Goal: Task Accomplishment & Management: Manage account settings

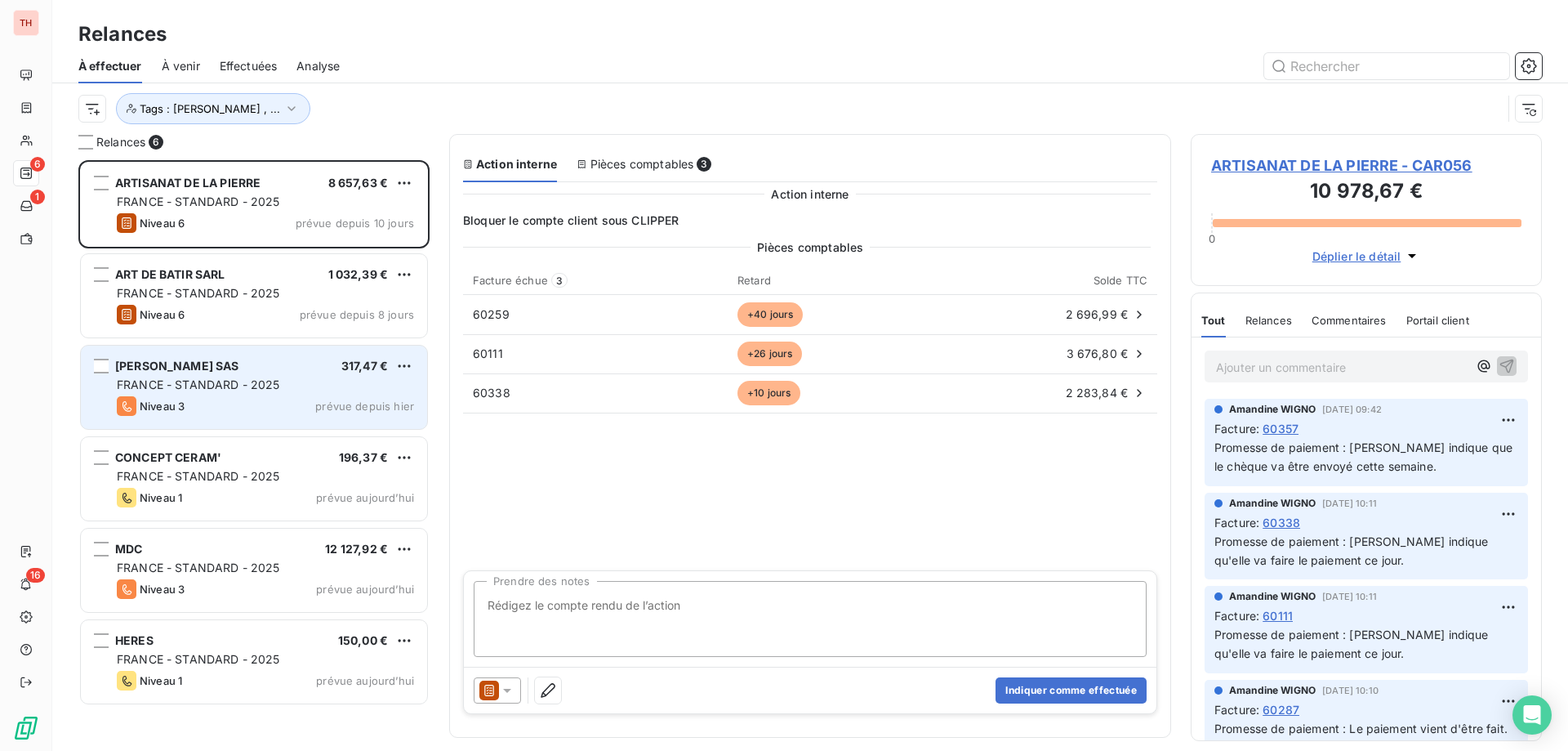
scroll to position [579, 339]
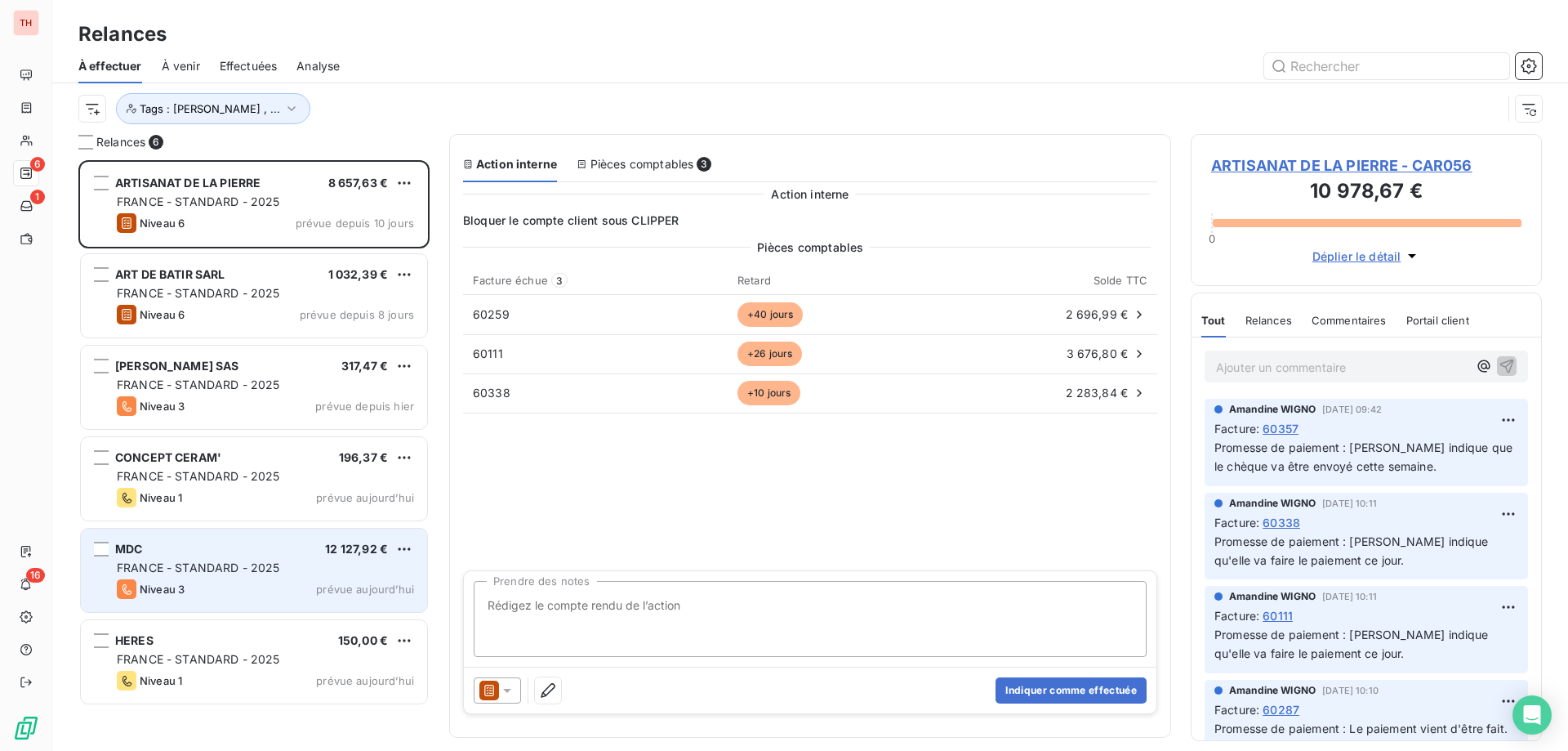
click at [275, 559] on div "MDC 12 127,92 € FRANCE - STANDARD - 2025 Niveau 3 prévue [DATE]" at bounding box center [254, 570] width 346 height 83
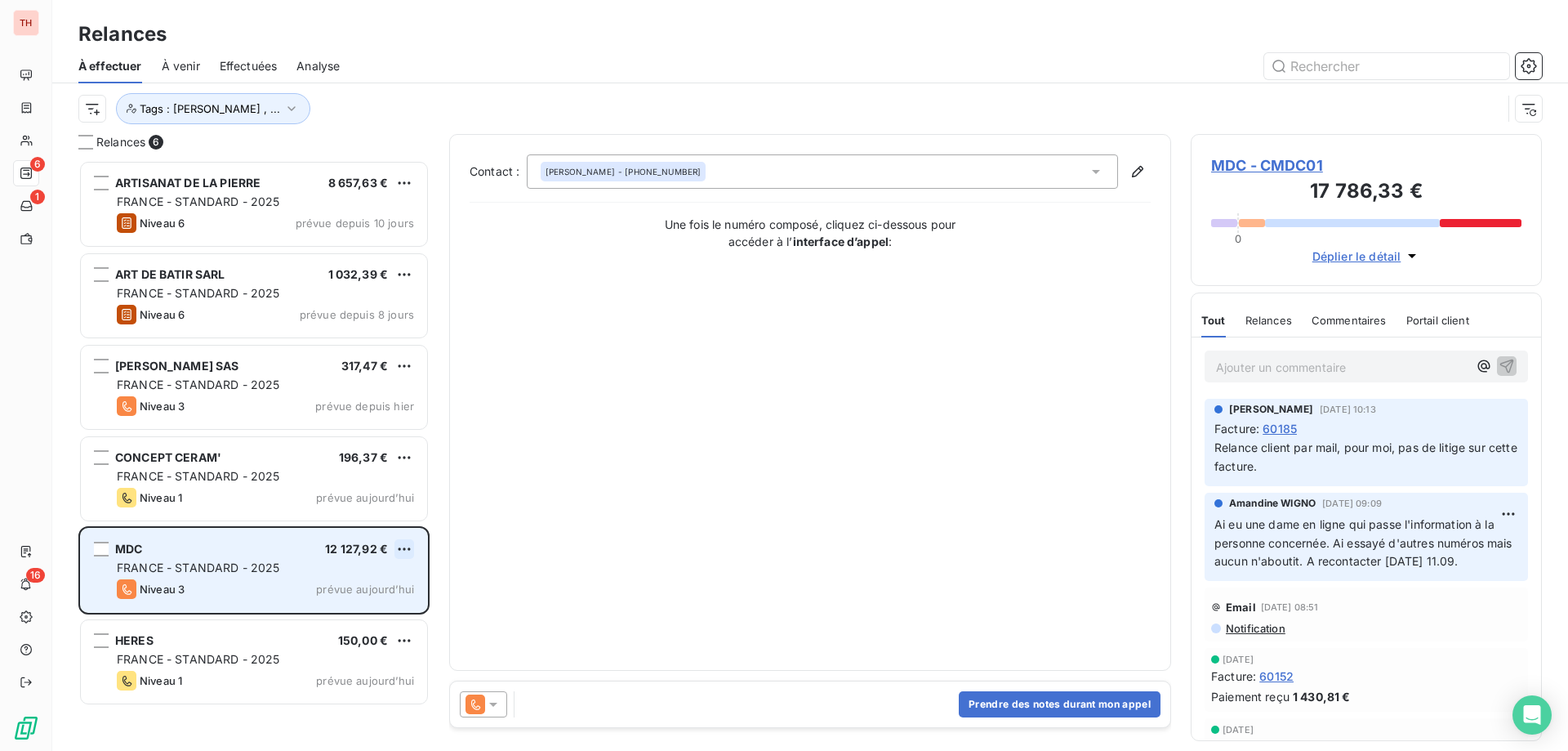
click at [413, 550] on html "TH 6 1 16 Relances À effectuer À venir Effectuées Analyse Tags : [PERSON_NAME] …" at bounding box center [784, 376] width 1568 height 751
click at [369, 580] on div "Replanifier cette action" at bounding box center [334, 582] width 146 height 27
select select "8"
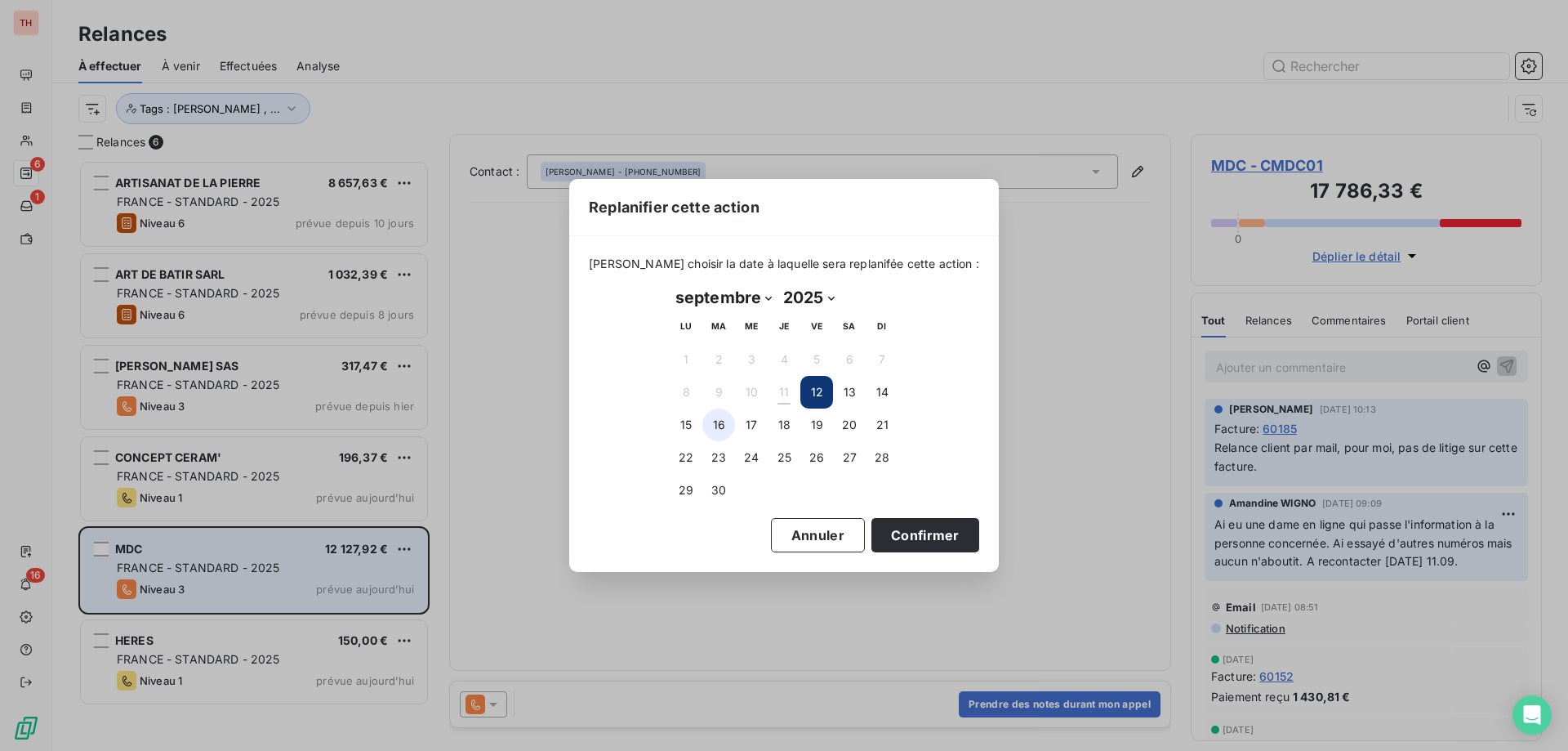
drag, startPoint x: 687, startPoint y: 435, endPoint x: 706, endPoint y: 434, distance: 19.0
click at [687, 435] on button "15" at bounding box center [687, 425] width 33 height 33
click at [936, 540] on button "Confirmer" at bounding box center [925, 535] width 108 height 34
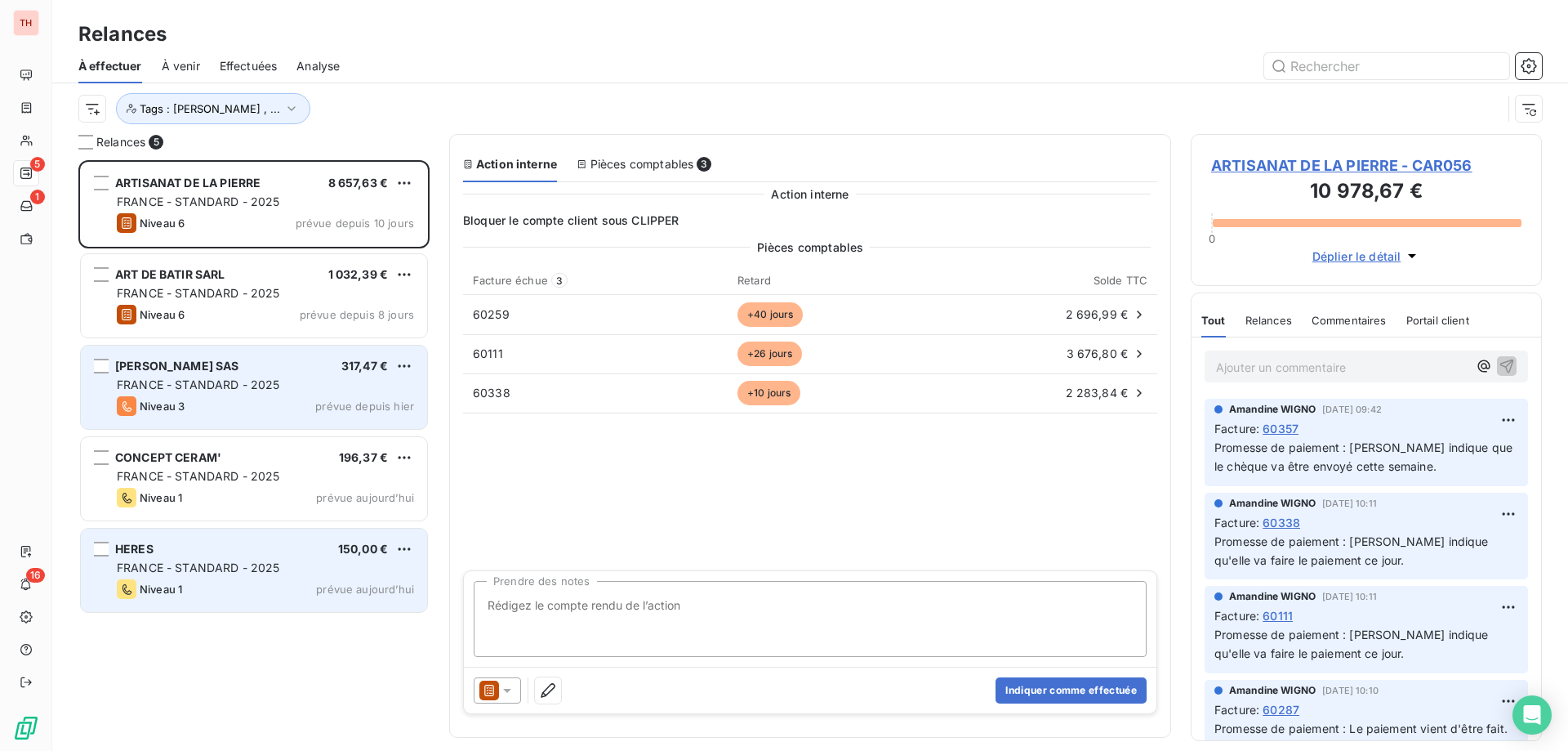
click at [298, 353] on div "[PERSON_NAME] SAS 317,47 € [GEOGRAPHIC_DATA] - STANDARD - 2025 Niveau 3 prévue …" at bounding box center [254, 386] width 346 height 83
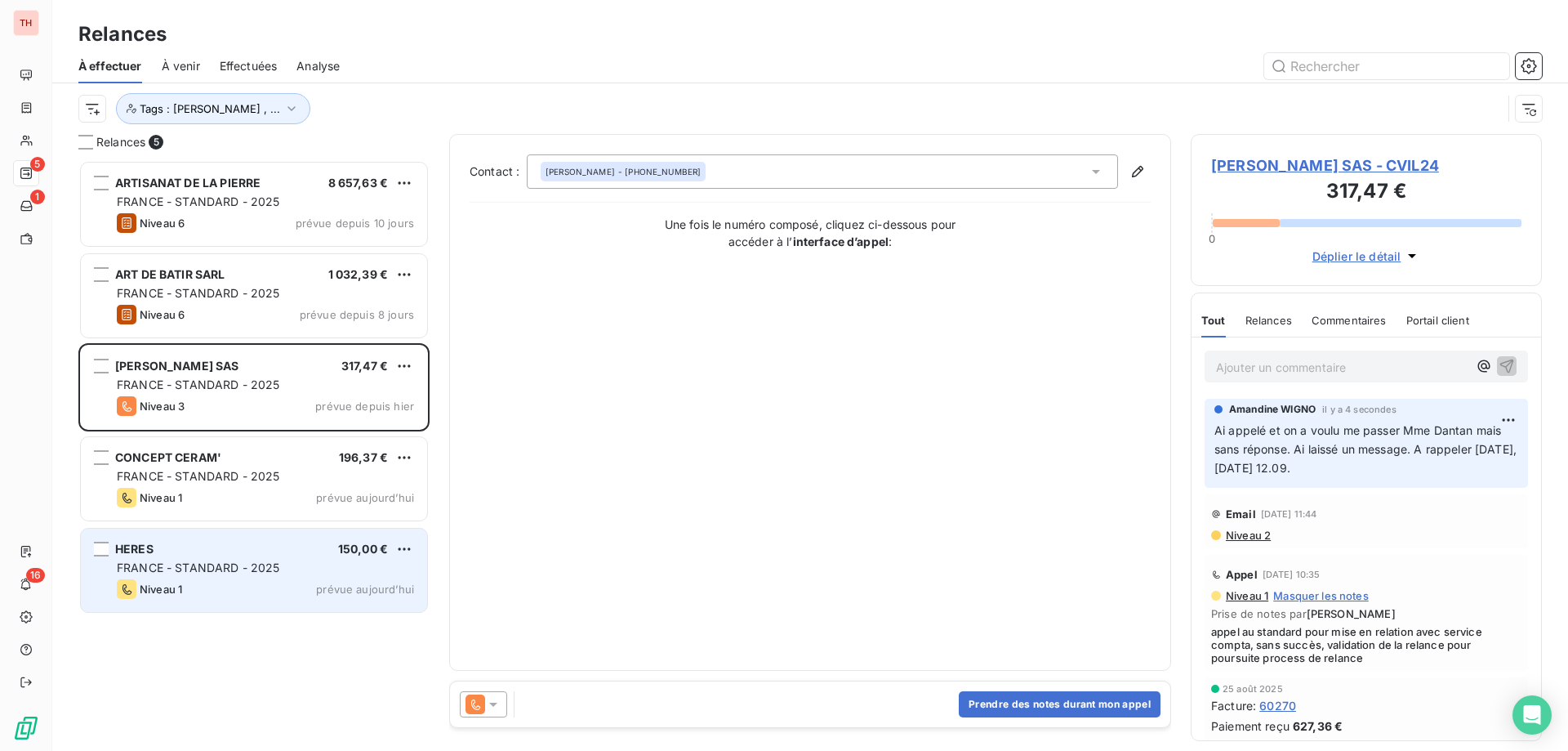
click at [408, 359] on html "TH 5 1 16 Relances À effectuer À venir Effectuées Analyse Tags : [PERSON_NAME] …" at bounding box center [784, 376] width 1568 height 751
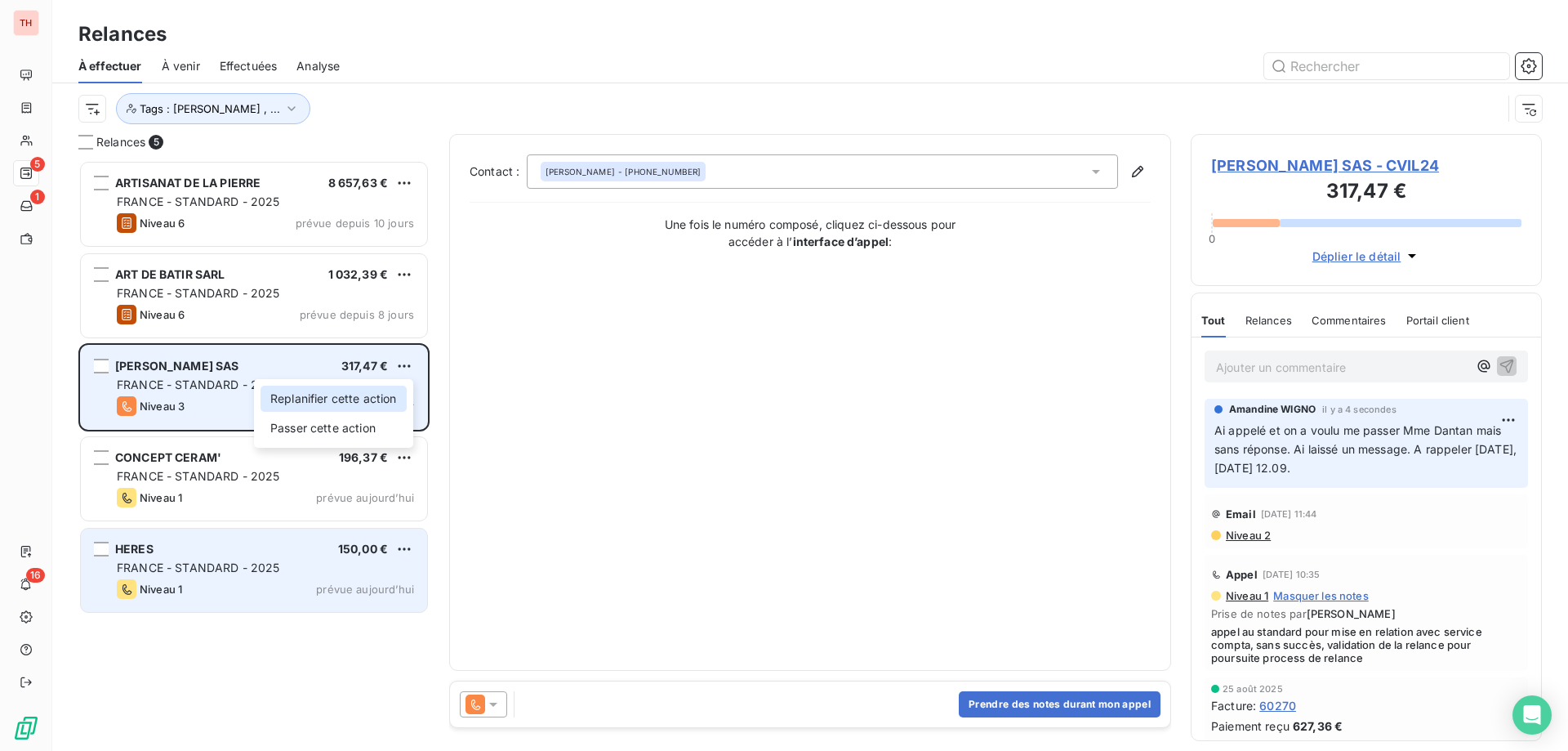
drag, startPoint x: 376, startPoint y: 391, endPoint x: 395, endPoint y: 391, distance: 19.0
click at [376, 391] on div "Replanifier cette action" at bounding box center [334, 398] width 146 height 27
select select "8"
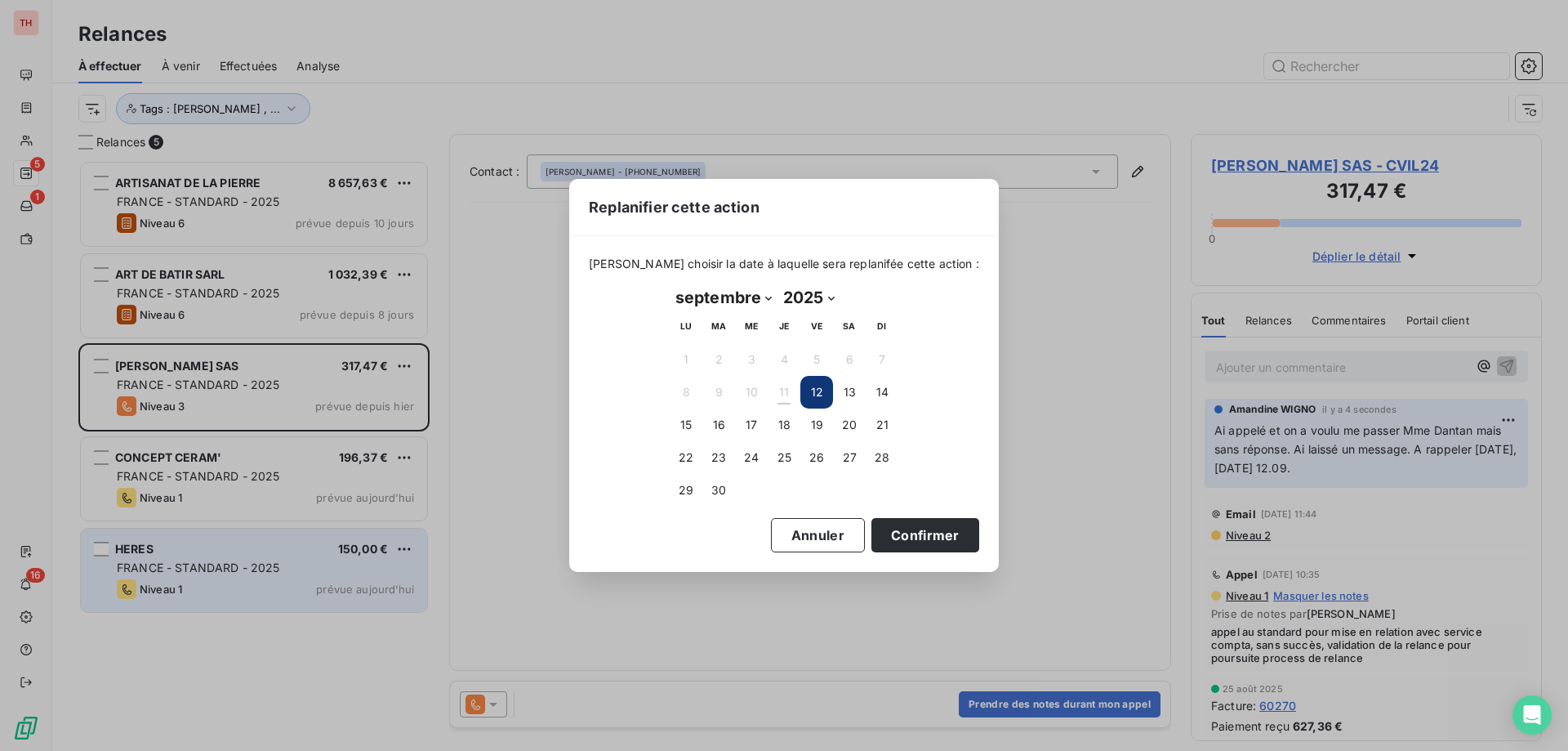
click at [881, 531] on button "Confirmer" at bounding box center [925, 535] width 108 height 34
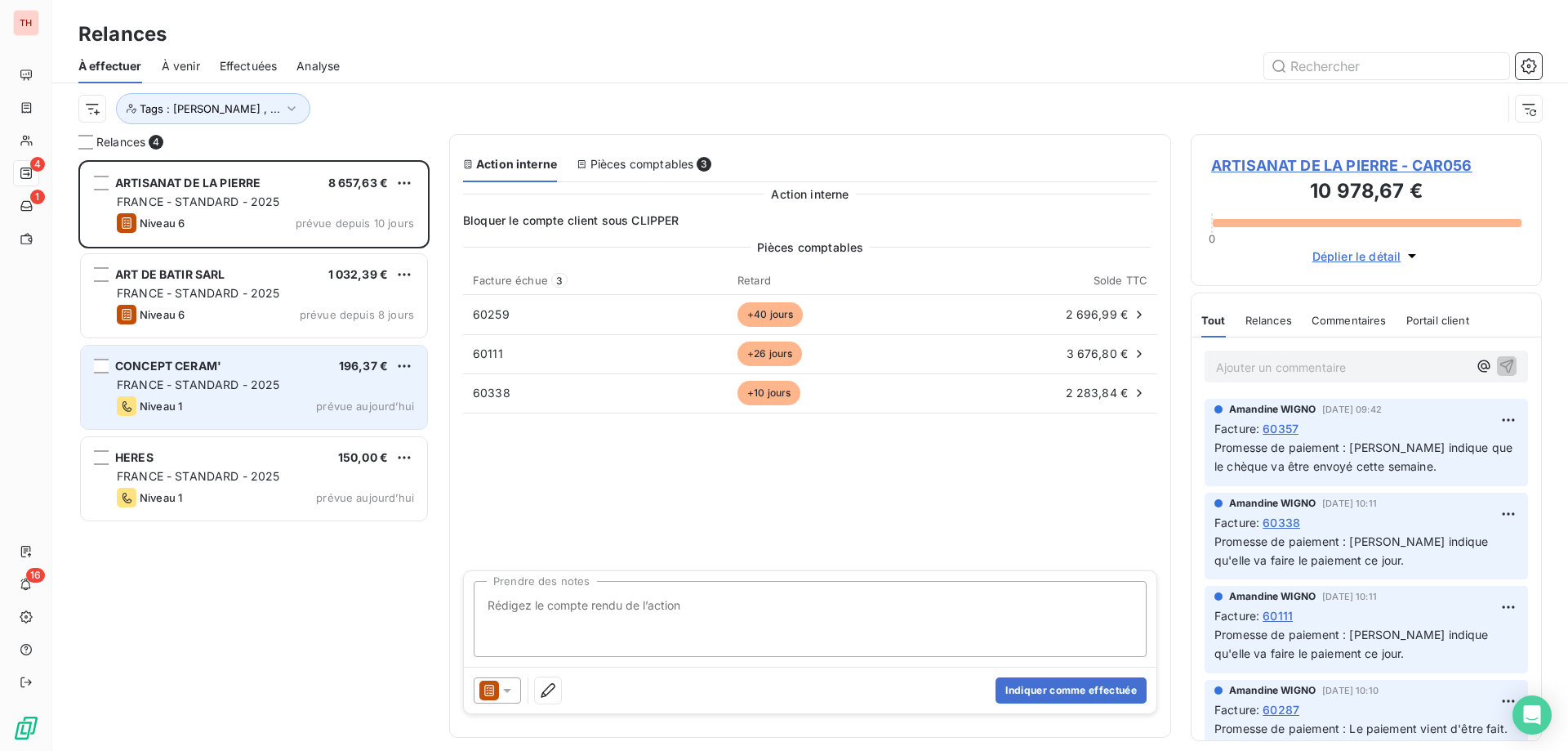
click at [312, 398] on div "Niveau 1 prévue aujourd’hui" at bounding box center [265, 406] width 297 height 19
click at [265, 384] on span "FRANCE - STANDARD - 2025" at bounding box center [199, 384] width 163 height 14
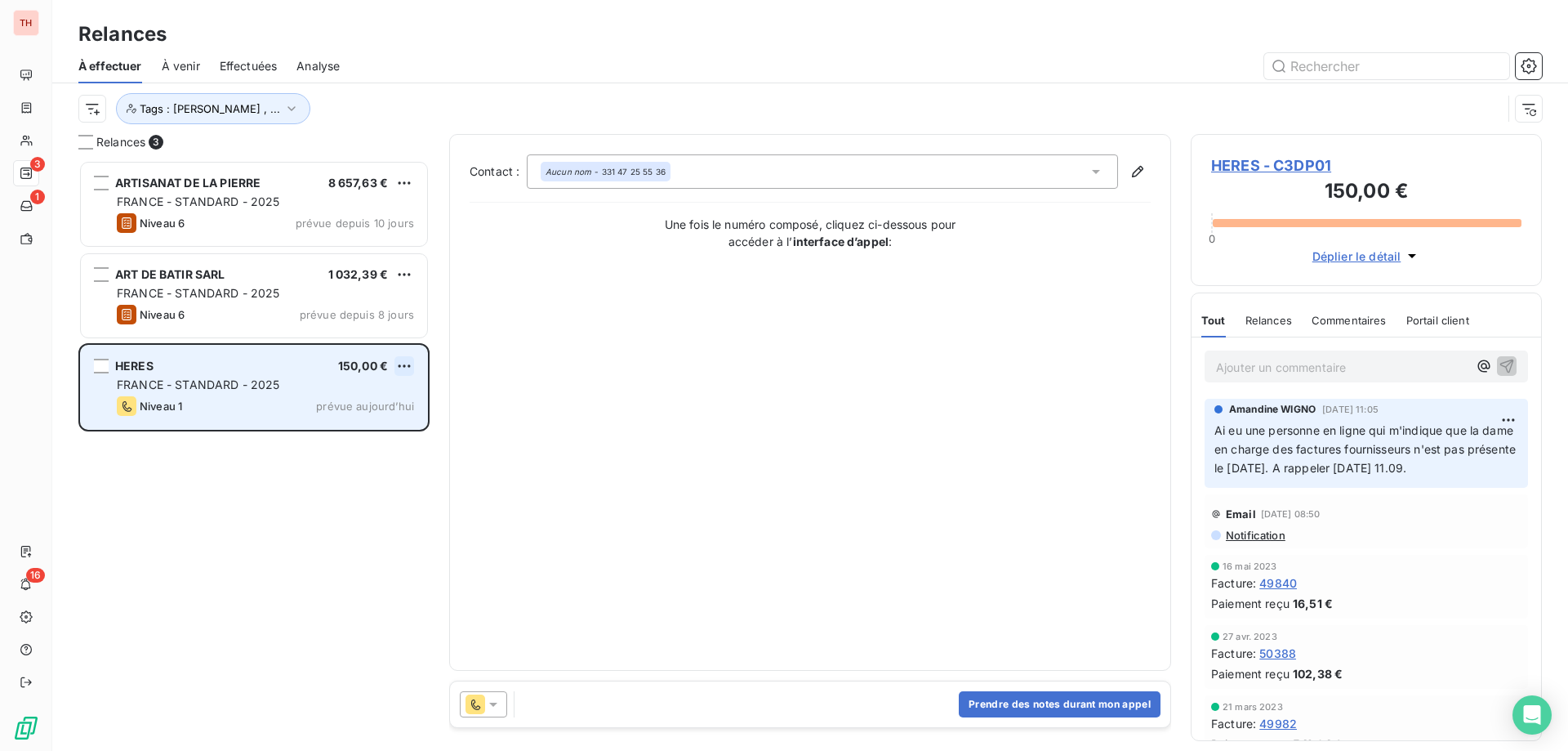
click at [411, 364] on html "TH 3 1 16 Relances À effectuer À venir Effectuées Analyse Tags : [PERSON_NAME] …" at bounding box center [784, 376] width 1568 height 751
click at [364, 401] on div "Replanifier cette action" at bounding box center [334, 398] width 146 height 27
select select "8"
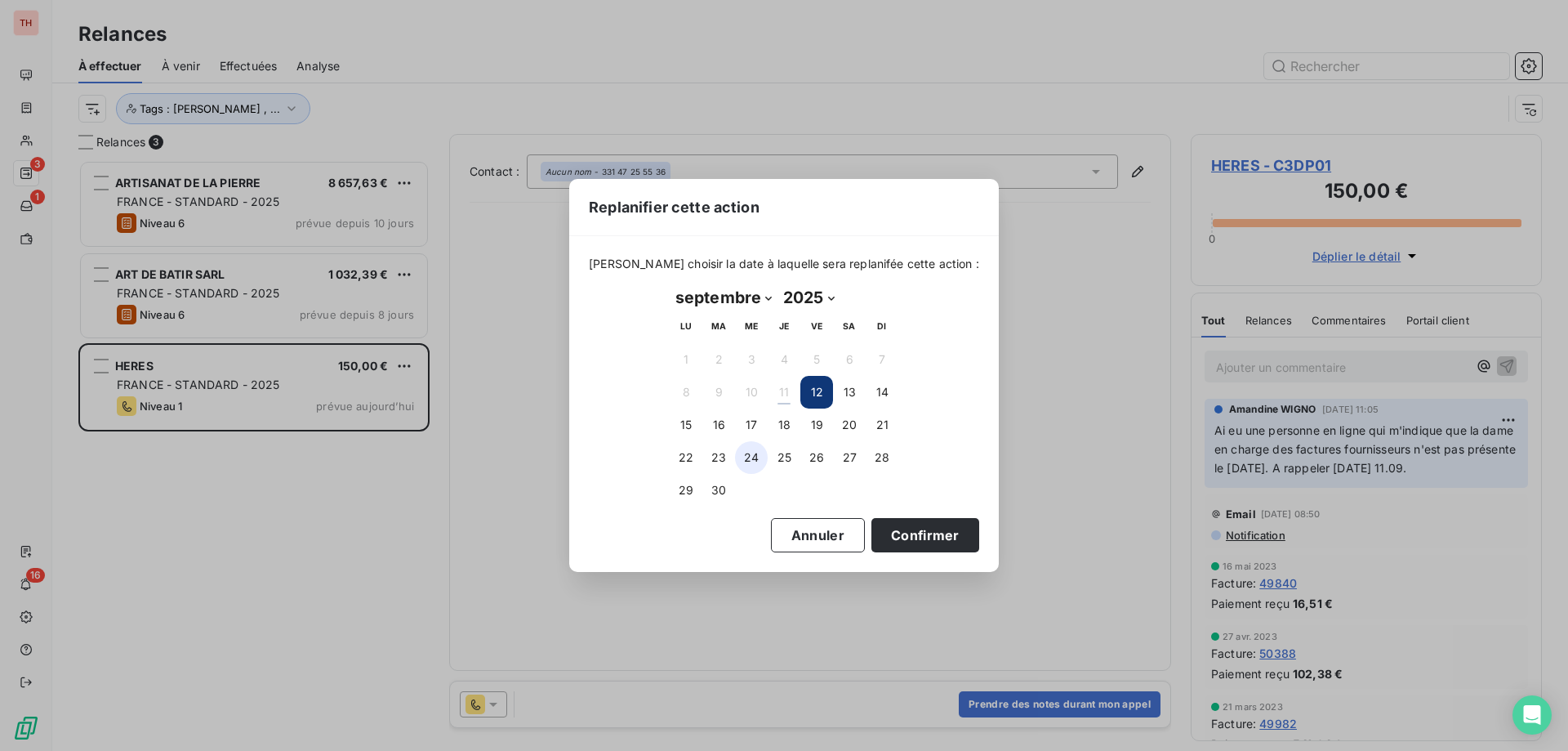
click at [687, 427] on button "15" at bounding box center [687, 425] width 33 height 33
click at [888, 526] on button "Confirmer" at bounding box center [925, 535] width 108 height 34
